Goal: Information Seeking & Learning: Learn about a topic

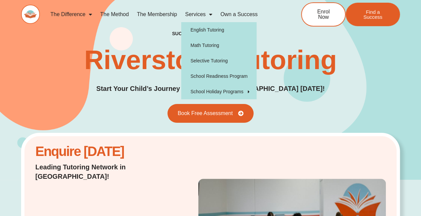
click at [210, 13] on span "Menu" at bounding box center [209, 14] width 7 height 12
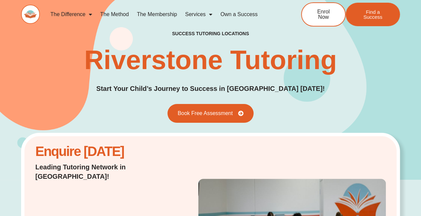
click at [210, 13] on span "Menu" at bounding box center [209, 14] width 7 height 12
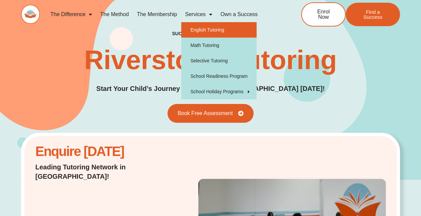
click at [211, 27] on link "English Tutoring" at bounding box center [218, 29] width 75 height 15
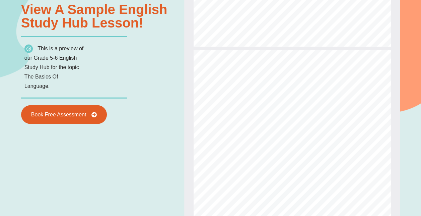
scroll to position [709, 0]
type input "*"
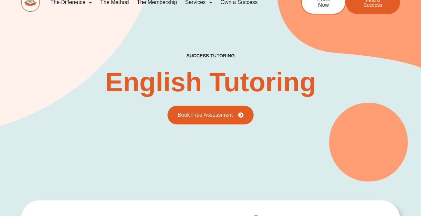
scroll to position [0, 0]
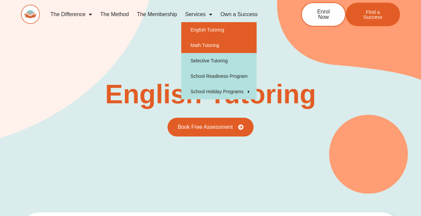
click at [211, 46] on link "Math Tutoring" at bounding box center [218, 45] width 75 height 15
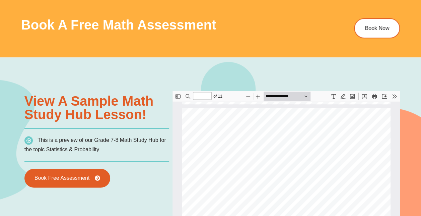
scroll to position [606, 0]
type input "*"
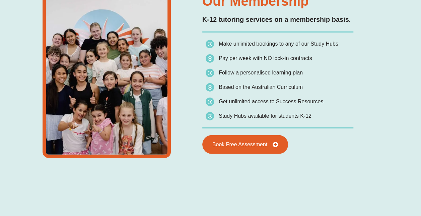
scroll to position [905, 0]
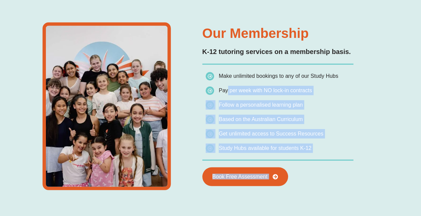
drag, startPoint x: 226, startPoint y: 88, endPoint x: 319, endPoint y: 140, distance: 106.7
click at [10, 11] on div "Our Membership K-12 tutoring services on a membership basis. Make unlimited boo…" at bounding box center [210, 114] width 421 height 300
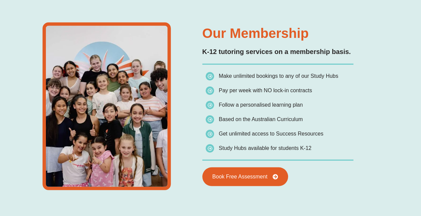
click at [395, 102] on div "Our Membership K-12 tutoring services on a membership basis. Make unlimited boo…" at bounding box center [210, 114] width 421 height 300
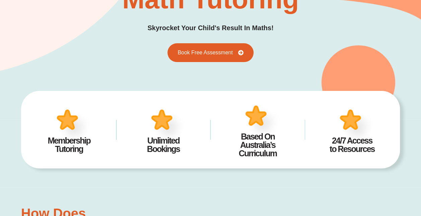
scroll to position [0, 0]
